Goal: Obtain resource: Download file/media

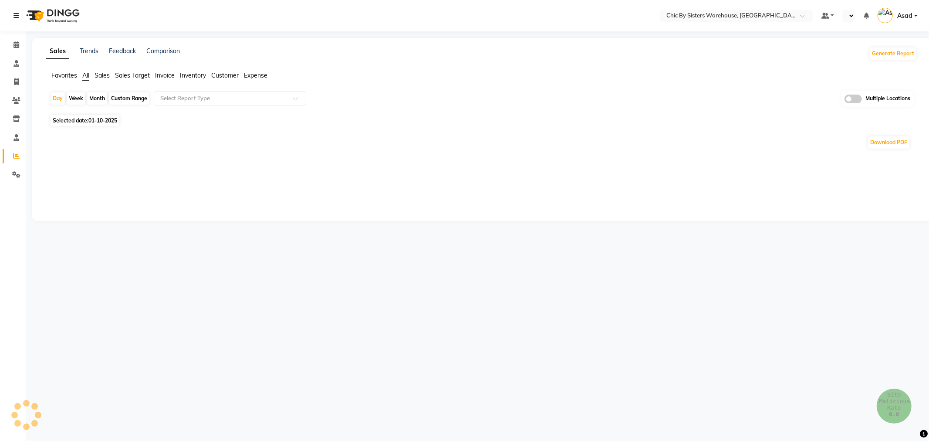
select select "en"
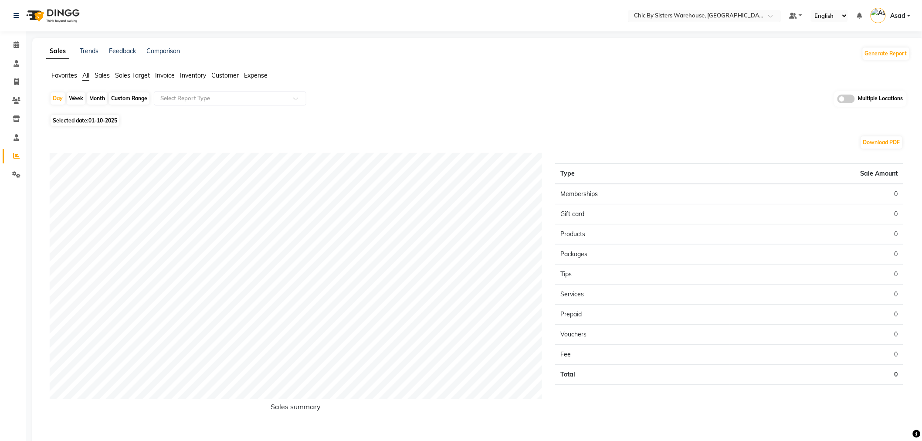
click at [688, 18] on input "text" at bounding box center [696, 16] width 126 height 9
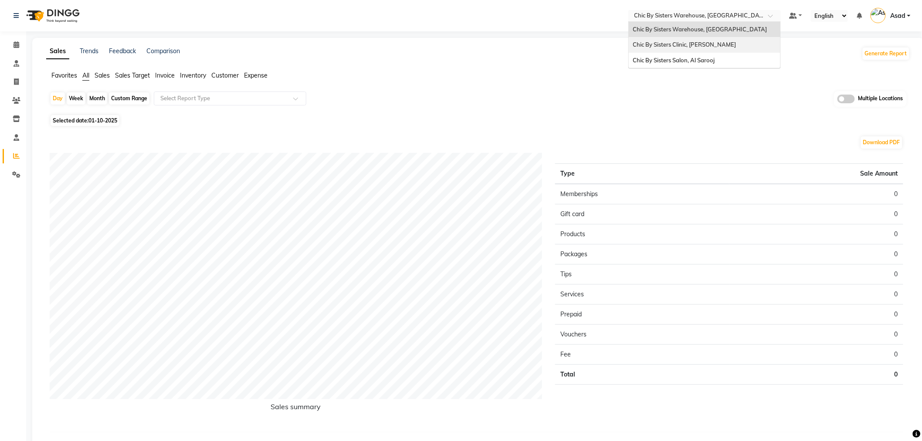
click at [688, 42] on span "Chic By Sisters Clinic, [PERSON_NAME]" at bounding box center [684, 44] width 103 height 7
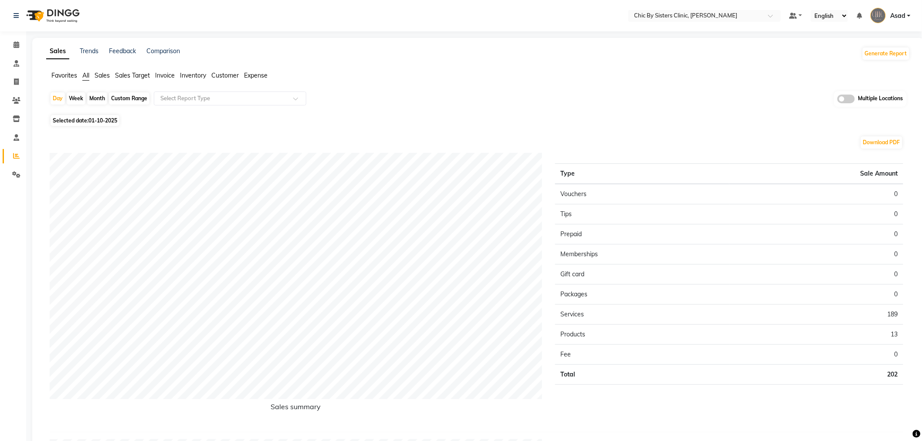
click at [63, 72] on span "Favorites" at bounding box center [64, 75] width 26 height 8
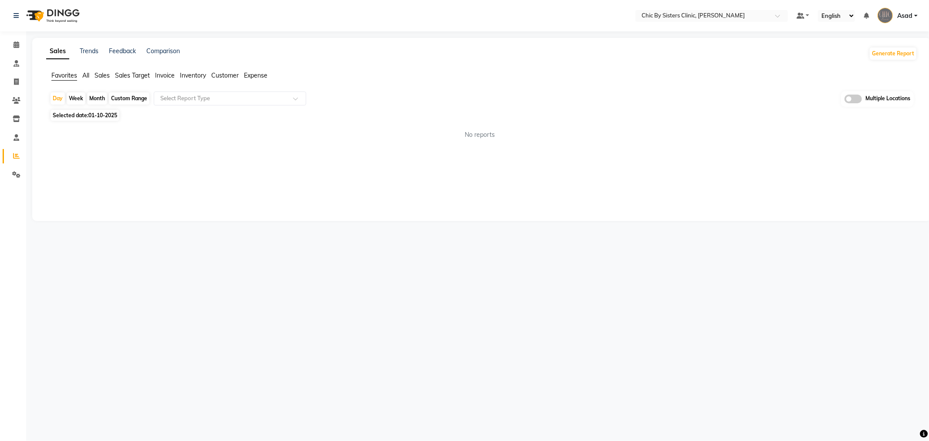
click at [95, 97] on div "Month" at bounding box center [97, 98] width 20 height 12
select select "10"
select select "2025"
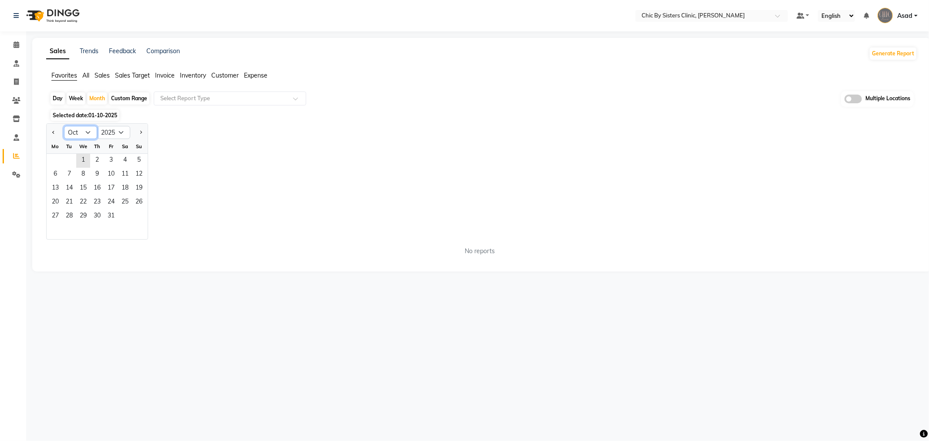
click at [76, 134] on select "Jan Feb Mar Apr May Jun [DATE] Aug Sep Oct Nov Dec" at bounding box center [80, 132] width 33 height 13
select select "9"
click at [64, 126] on select "Jan Feb Mar Apr May Jun [DATE] Aug Sep Oct Nov Dec" at bounding box center [80, 132] width 33 height 13
click at [51, 163] on span "1" at bounding box center [55, 161] width 14 height 14
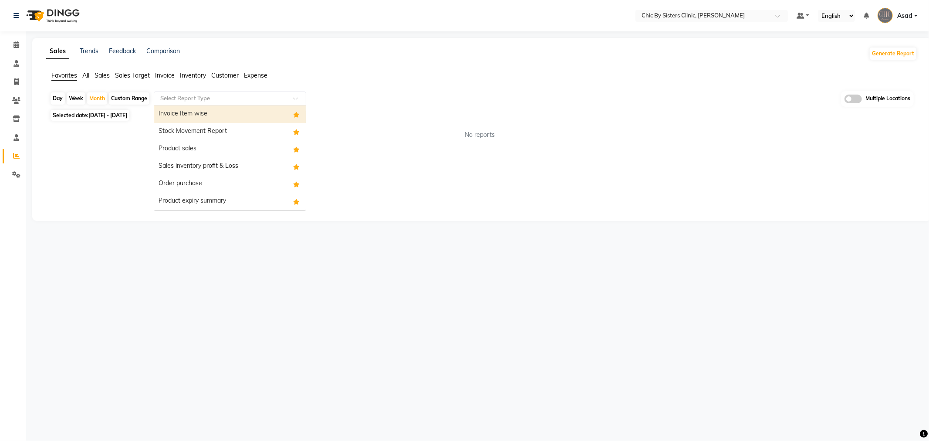
click at [193, 100] on input "text" at bounding box center [221, 98] width 125 height 9
click at [199, 127] on div "Stock Movement Report" at bounding box center [230, 131] width 152 height 17
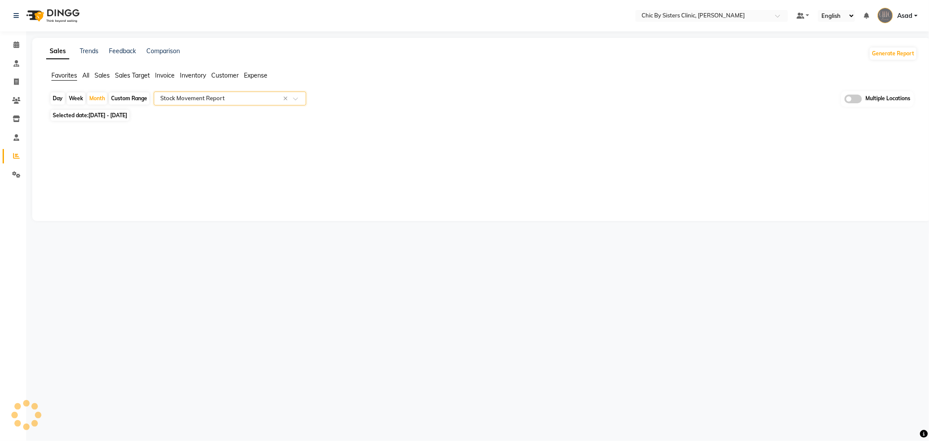
click at [854, 95] on label at bounding box center [853, 99] width 17 height 9
click at [845, 100] on input "checkbox" at bounding box center [845, 100] width 0 height 0
select select "full_report"
select select "csv"
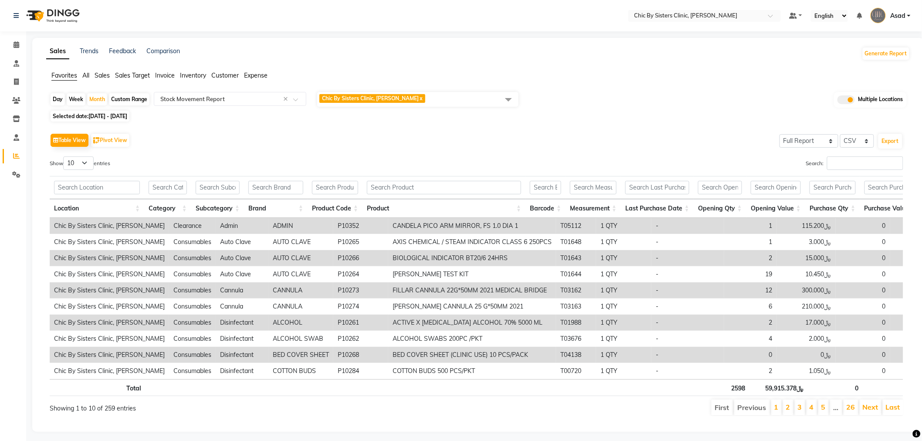
click at [412, 102] on span "Chic By Sisters Clinic, Al Sarooj x" at bounding box center [417, 99] width 201 height 15
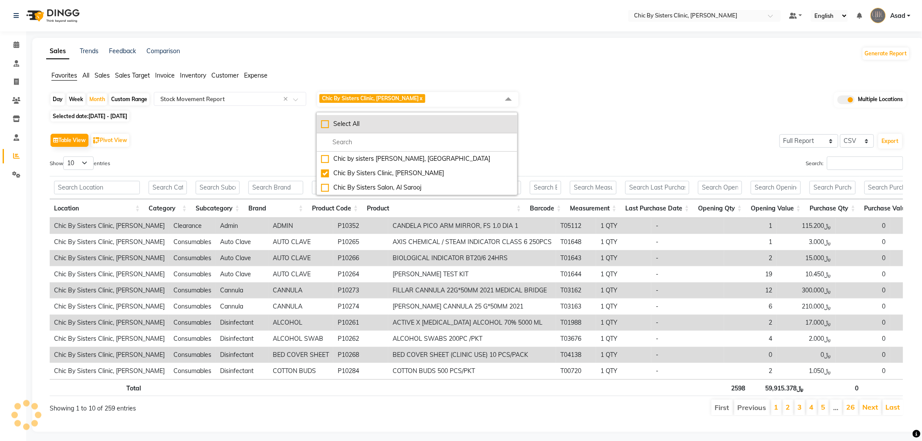
click at [323, 124] on div "Select All" at bounding box center [417, 123] width 192 height 9
checkbox input "true"
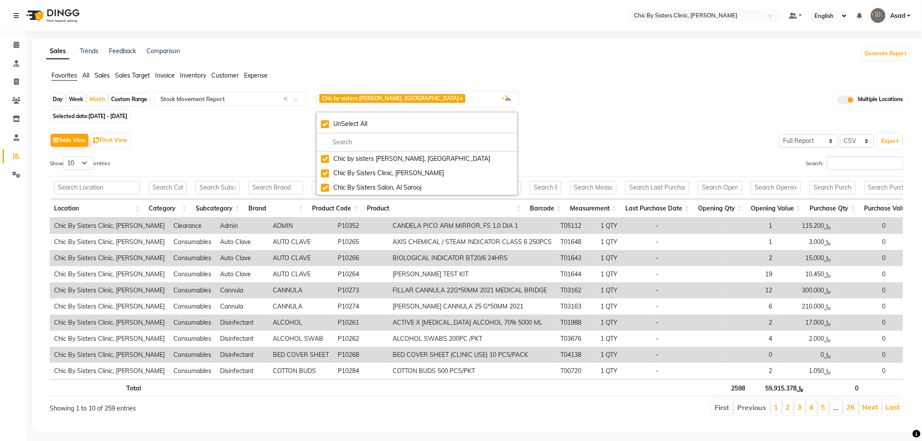
click at [617, 116] on div "Selected date: [DATE] - [DATE]" at bounding box center [480, 116] width 860 height 9
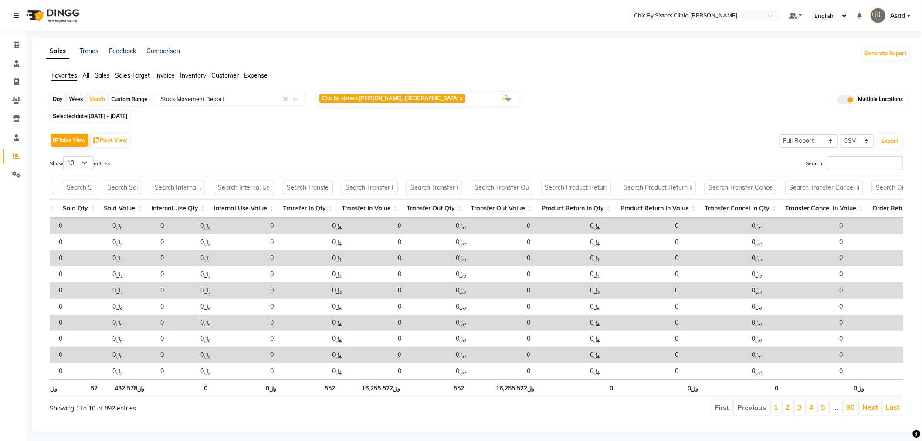
scroll to position [0, 388]
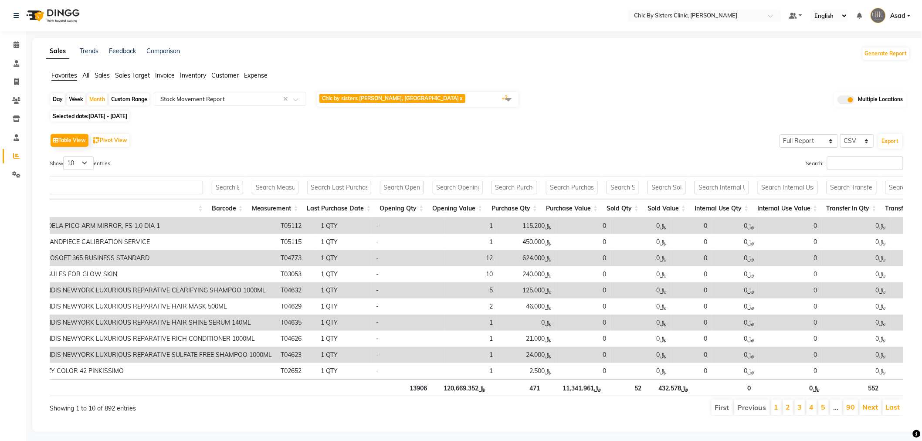
click at [424, 103] on span "Chic by sisters [PERSON_NAME], [GEOGRAPHIC_DATA] x Chic By Sisters [PERSON_NAME…" at bounding box center [417, 99] width 201 height 15
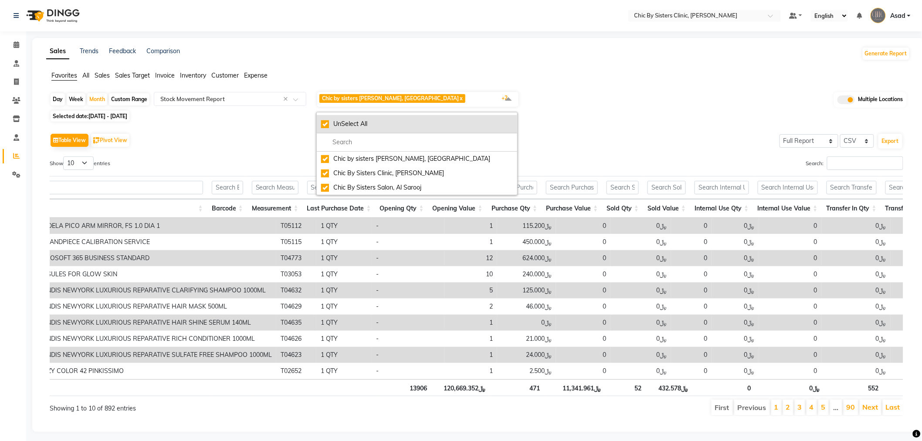
click at [325, 121] on div "UnSelect All" at bounding box center [417, 123] width 192 height 9
checkbox input "false"
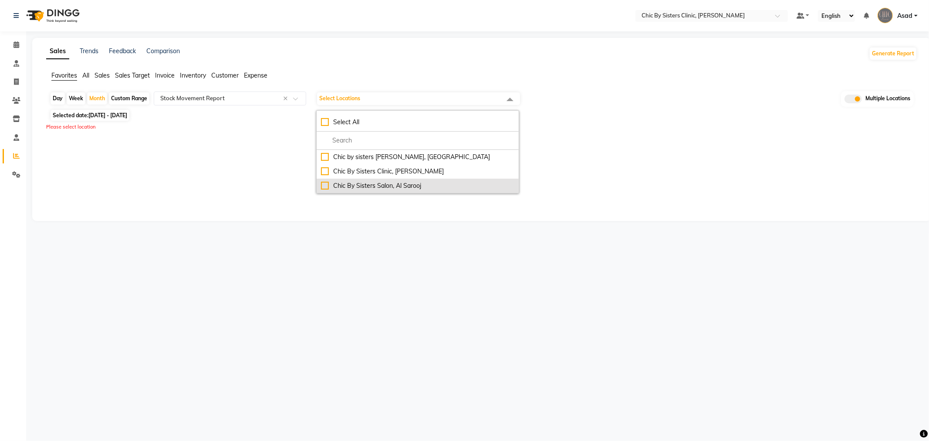
click at [325, 182] on div "Chic By Sisters Salon, Al Sarooj" at bounding box center [417, 185] width 193 height 9
checkbox input "true"
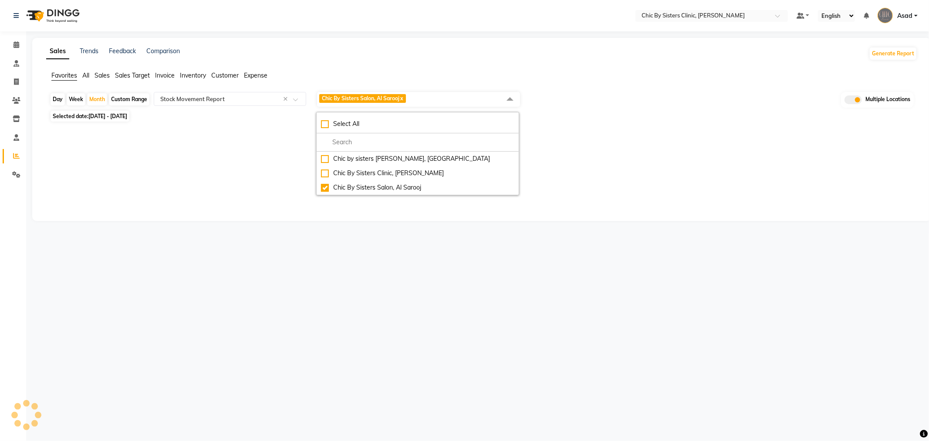
select select "full_report"
select select "csv"
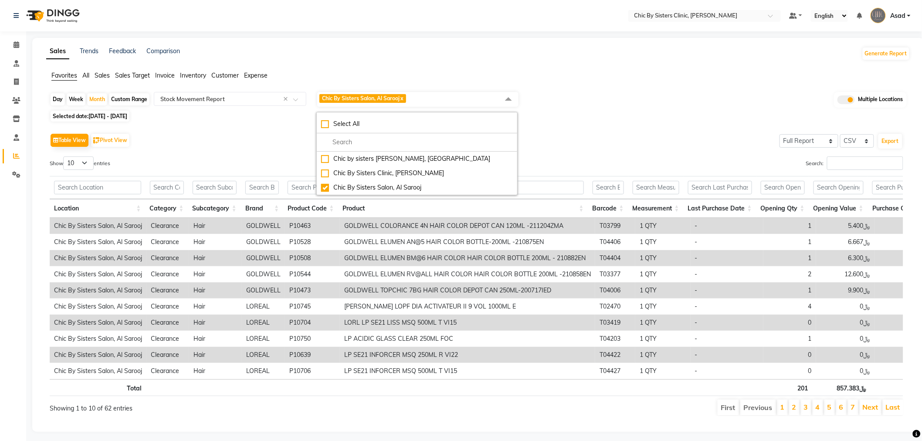
click at [650, 90] on app-reports "Favorites All Sales Sales Target Invoice Inventory Customer Expense Day Week Mo…" at bounding box center [478, 247] width 874 height 352
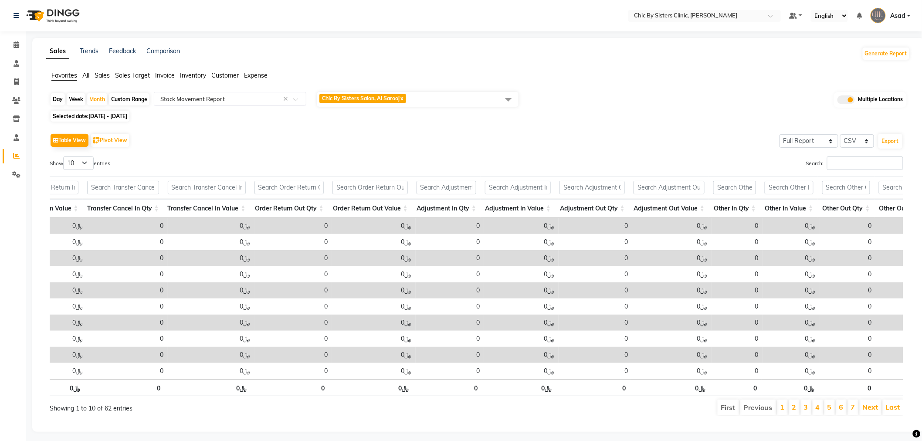
scroll to position [0, 1732]
